Goal: Check status: Check status

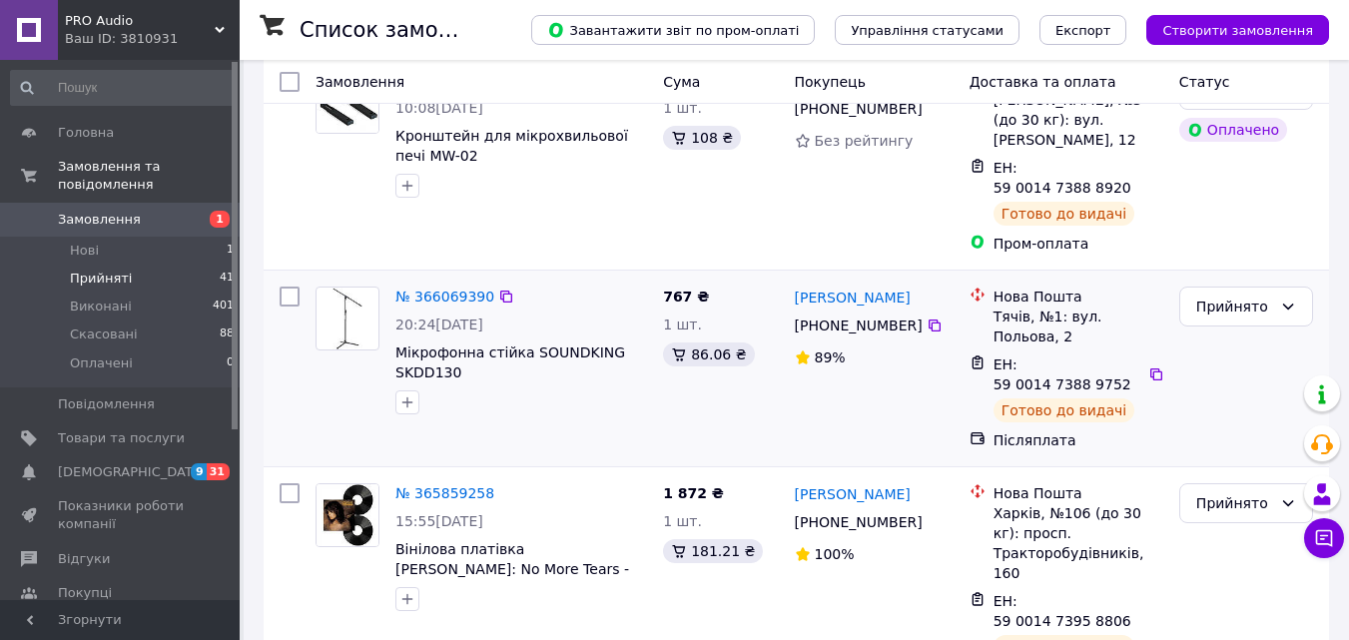
scroll to position [233, 0]
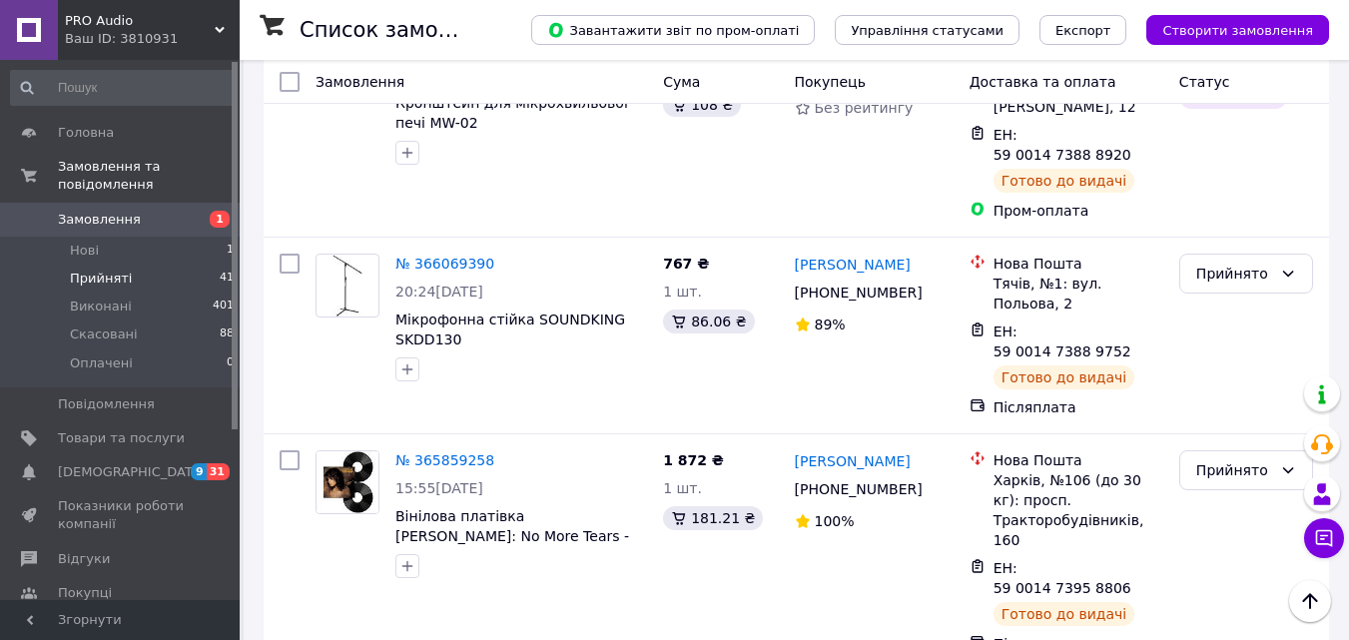
drag, startPoint x: 123, startPoint y: 200, endPoint x: 154, endPoint y: 247, distance: 56.2
click at [123, 211] on span "Замовлення" at bounding box center [99, 220] width 83 height 18
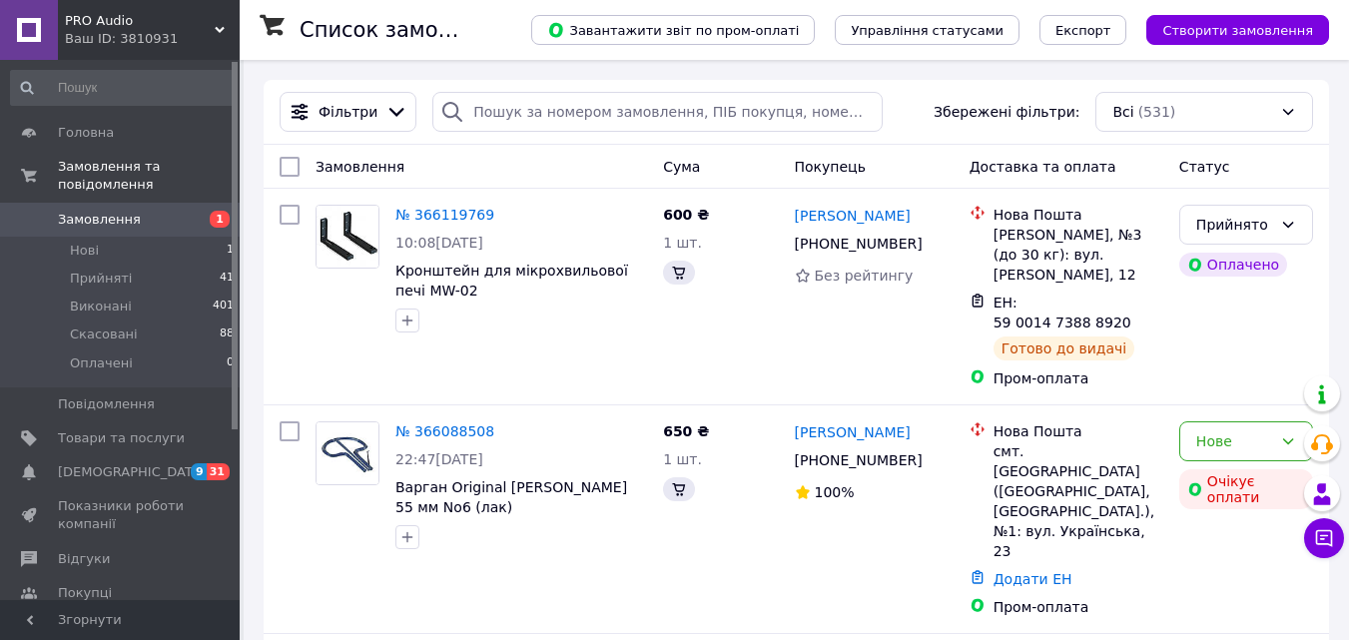
click at [121, 237] on li "Нові 1" at bounding box center [123, 251] width 246 height 28
